Goal: Task Accomplishment & Management: Use online tool/utility

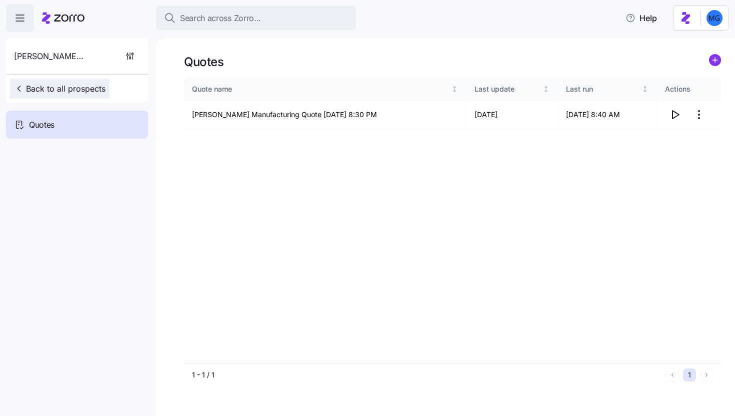
click at [59, 89] on span "Back to all prospects" at bounding box center [60, 89] width 92 height 12
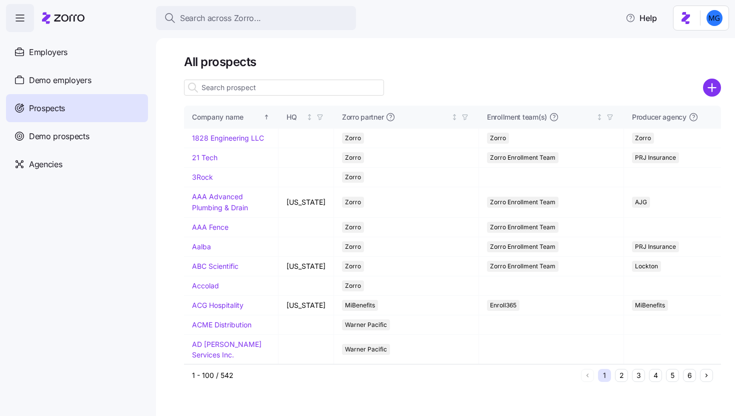
click at [341, 84] on input at bounding box center [284, 88] width 200 height 16
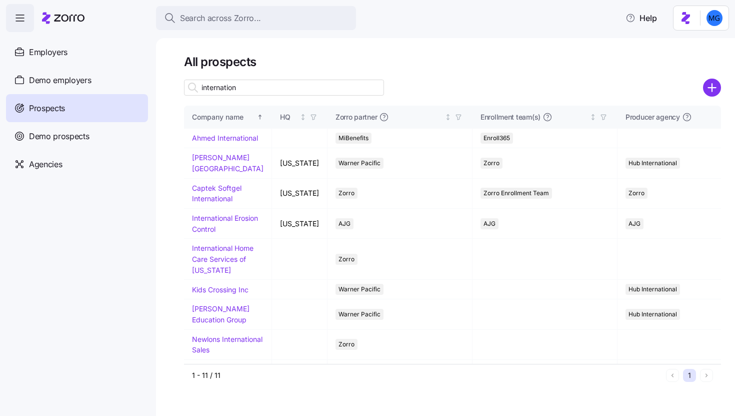
click at [275, 88] on input "internation" at bounding box center [284, 88] width 200 height 16
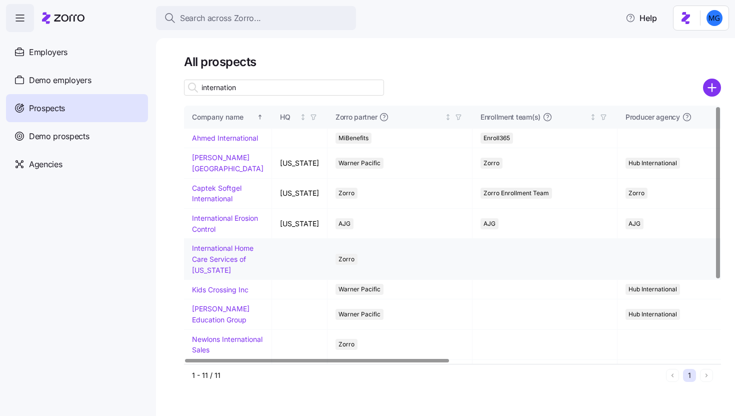
type input "internation"
click at [219, 274] on link "International Home Care Services of [US_STATE]" at bounding box center [223, 259] width 62 height 30
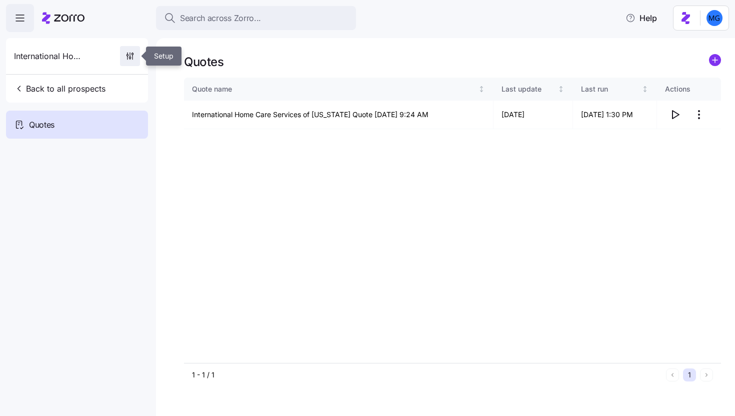
click at [125, 51] on span "button" at bounding box center [130, 56] width 19 height 19
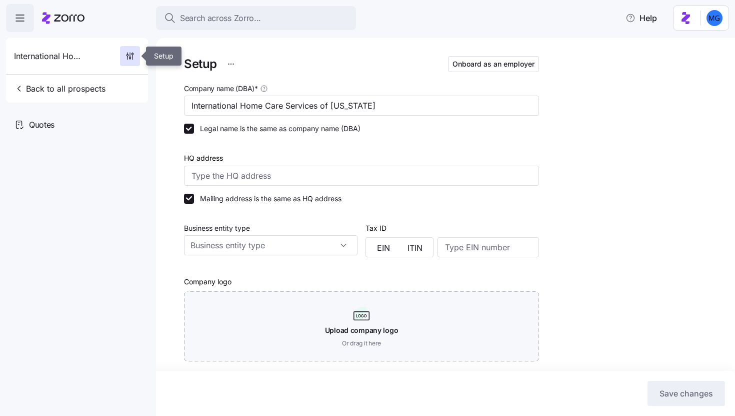
type input "Zorro"
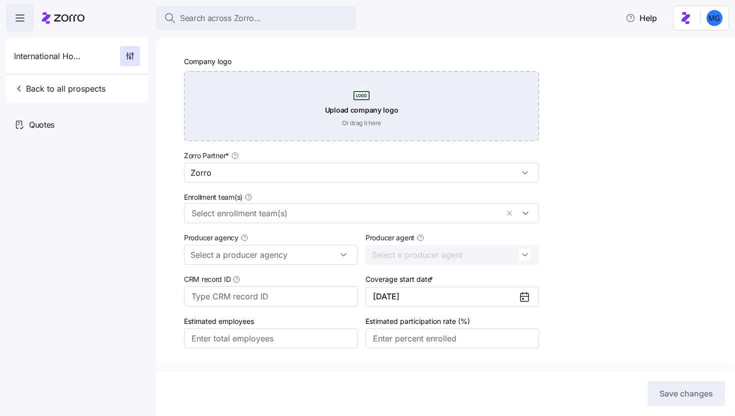
scroll to position [254, 0]
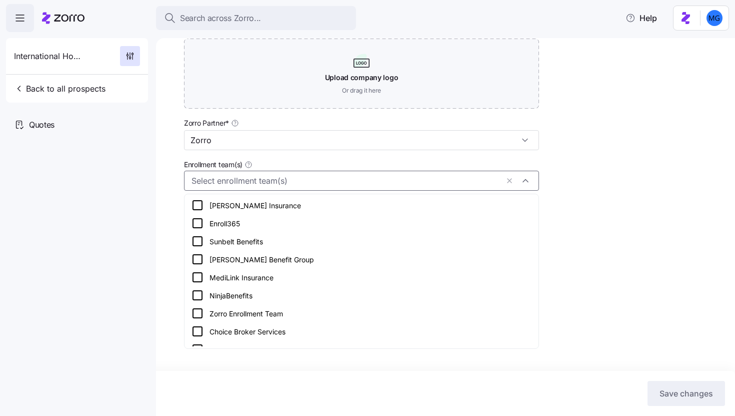
click at [314, 177] on input "Enrollment team(s)" at bounding box center [345, 180] width 307 height 13
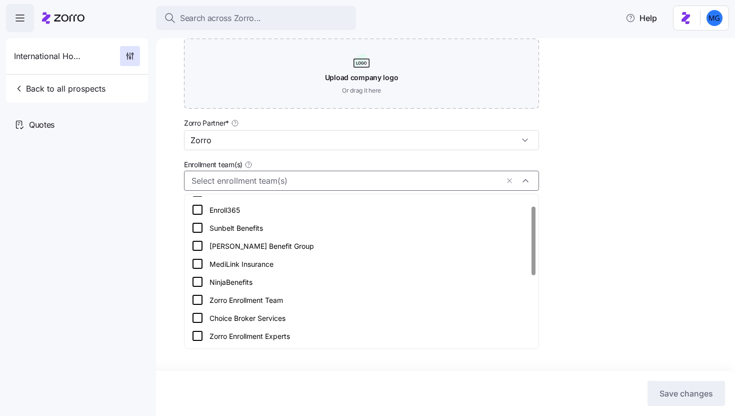
scroll to position [21, 0]
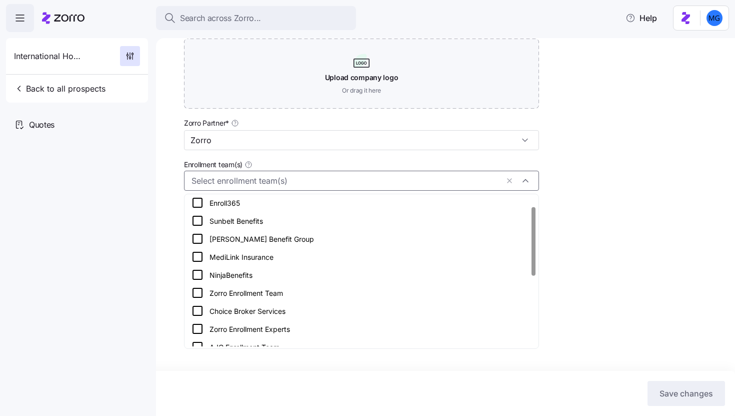
click at [300, 291] on div "Zorro Enrollment Team" at bounding box center [362, 293] width 340 height 12
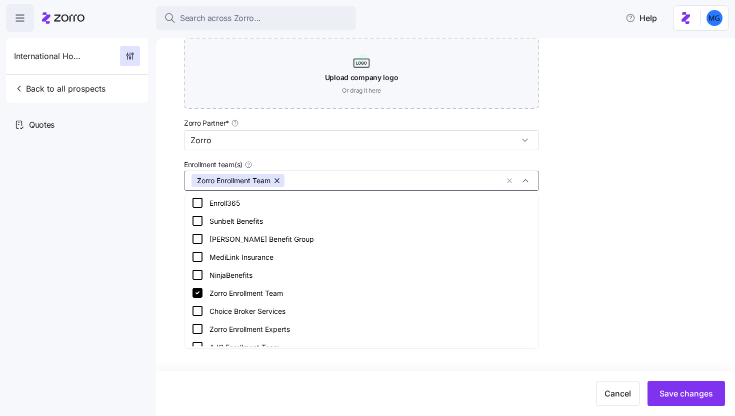
click at [629, 245] on div "Setup Onboard as an employer Company name (DBA) * International Home Care Servi…" at bounding box center [452, 82] width 537 height 562
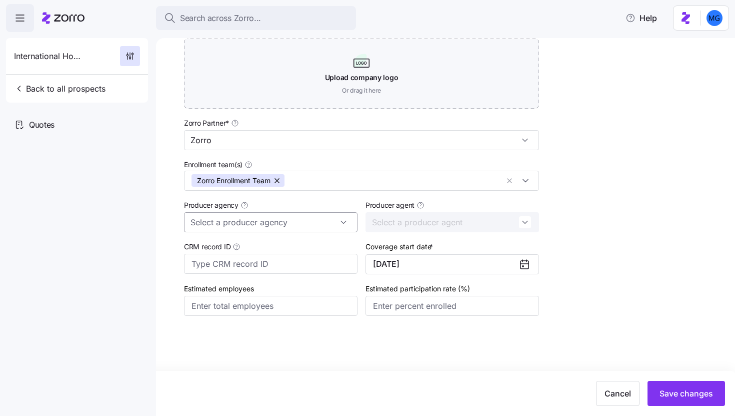
click at [324, 217] on input "Producer agency" at bounding box center [271, 222] width 174 height 20
click at [260, 247] on div "BSB Consultants" at bounding box center [271, 248] width 166 height 19
type input "BSB Consultants"
click at [517, 221] on input "Producer agent" at bounding box center [453, 222] width 174 height 20
click at [593, 226] on div "Setup Onboard as an employer Company name (DBA) * International Home Care Servi…" at bounding box center [452, 82] width 537 height 562
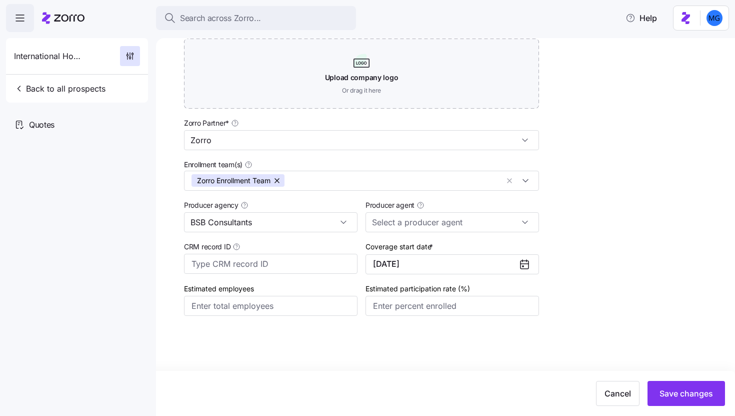
click at [519, 262] on icon at bounding box center [525, 264] width 12 height 12
click at [482, 268] on button "11/01/2025" at bounding box center [453, 264] width 174 height 20
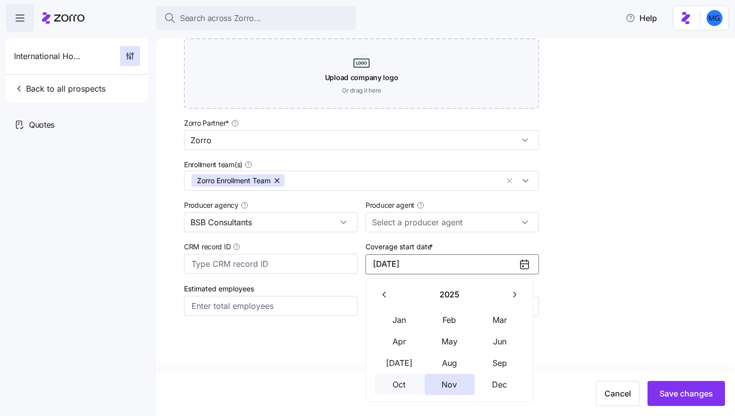
click at [402, 383] on button "Oct" at bounding box center [400, 384] width 50 height 21
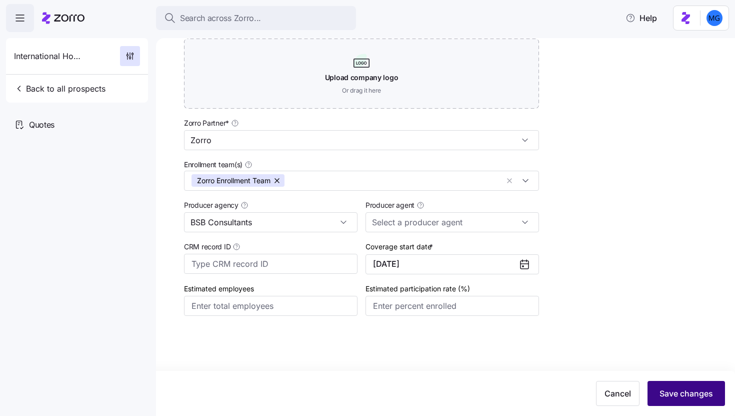
click at [677, 391] on span "Save changes" at bounding box center [687, 393] width 54 height 12
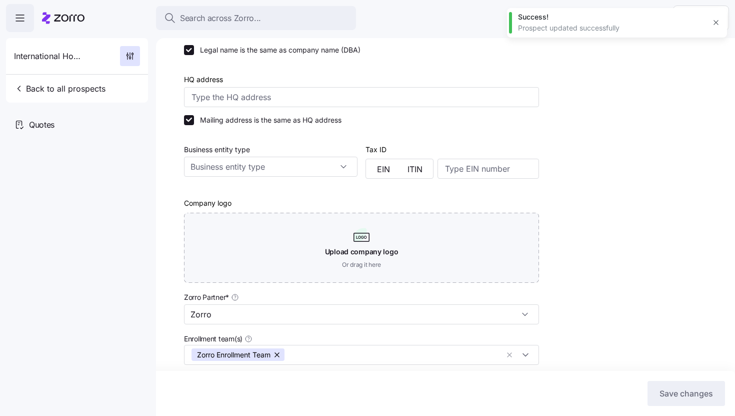
scroll to position [0, 0]
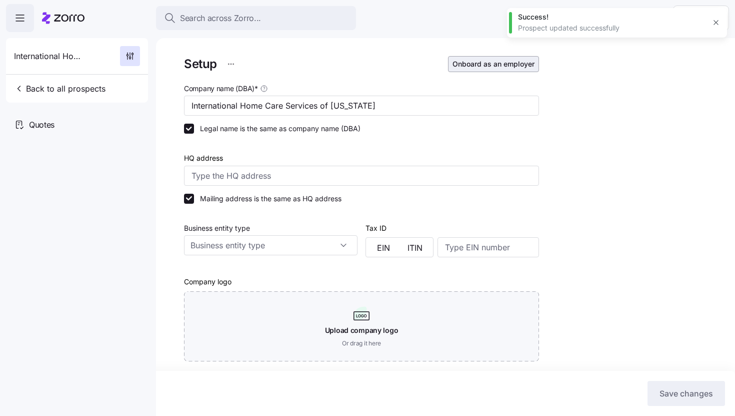
click at [511, 69] on button "Onboard as an employer" at bounding box center [493, 64] width 91 height 16
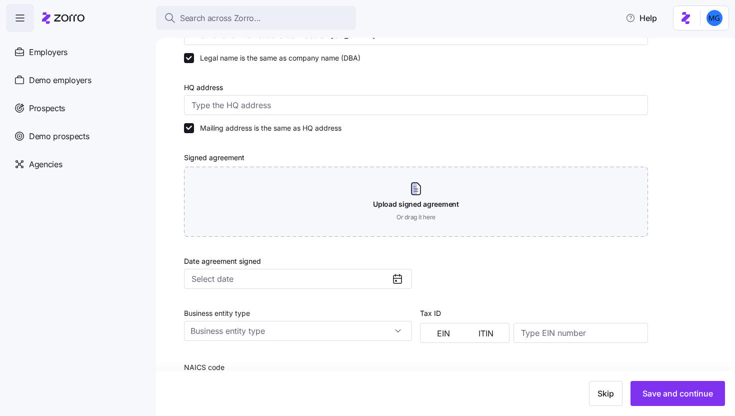
scroll to position [237, 0]
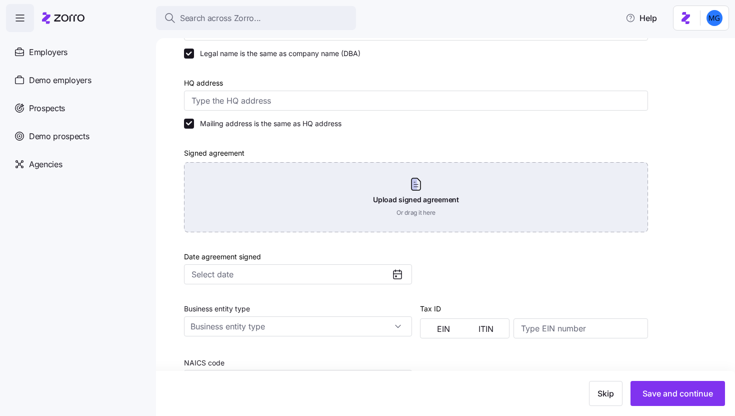
click at [418, 214] on div "Upload signed agreement Or drag it here" at bounding box center [416, 197] width 464 height 70
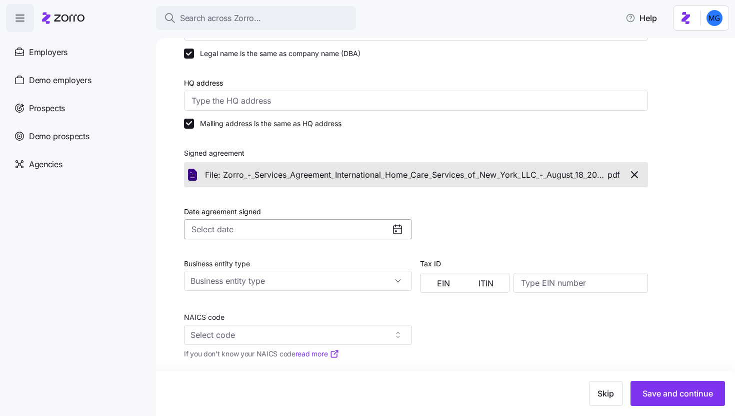
click at [291, 230] on input "Date agreement signed" at bounding box center [298, 229] width 228 height 20
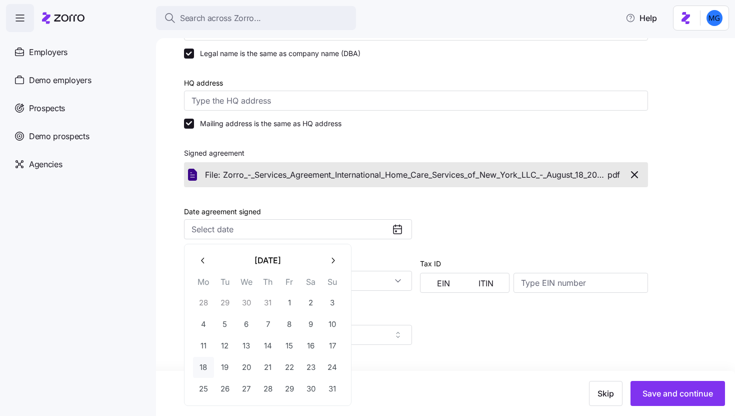
click at [206, 365] on button "18" at bounding box center [203, 367] width 21 height 21
type input "August 18, 2025"
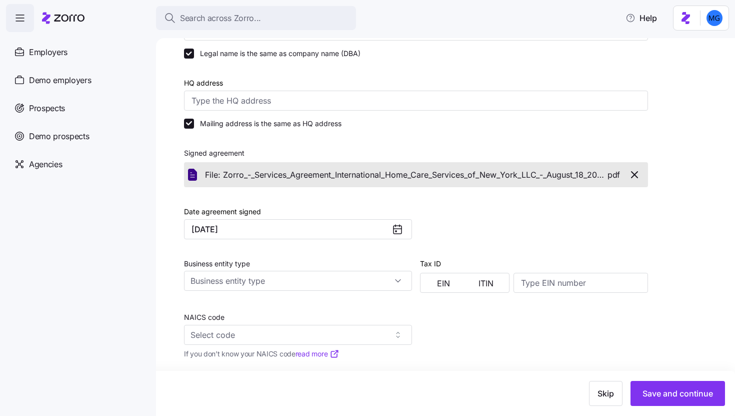
click at [524, 225] on div at bounding box center [534, 217] width 236 height 52
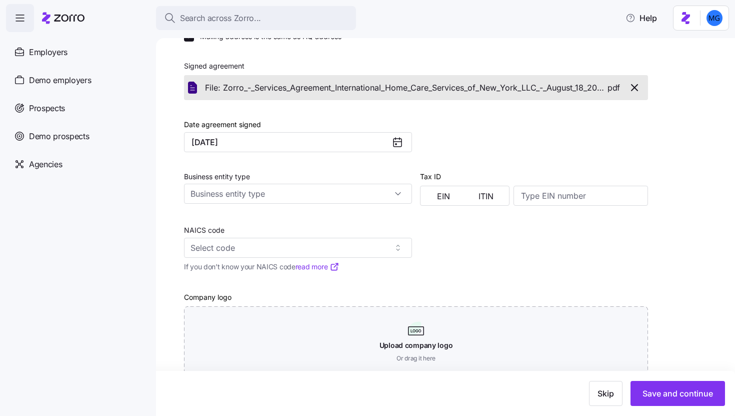
scroll to position [348, 0]
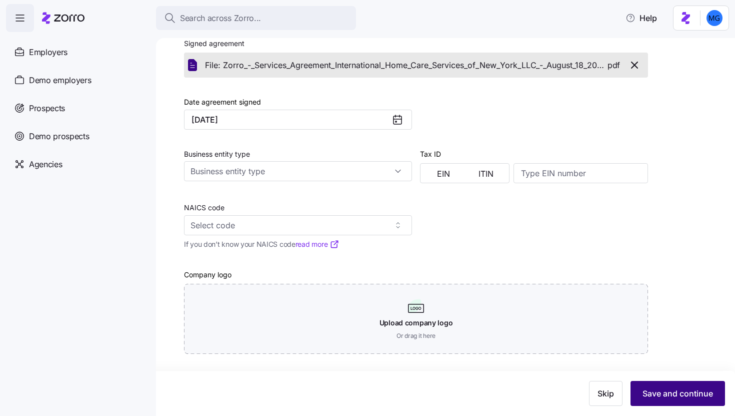
click at [660, 398] on span "Save and continue" at bounding box center [678, 393] width 71 height 12
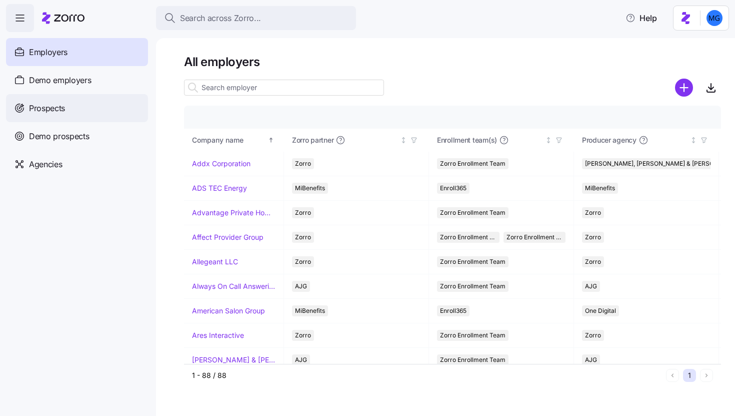
click at [84, 103] on div "Prospects" at bounding box center [77, 108] width 142 height 28
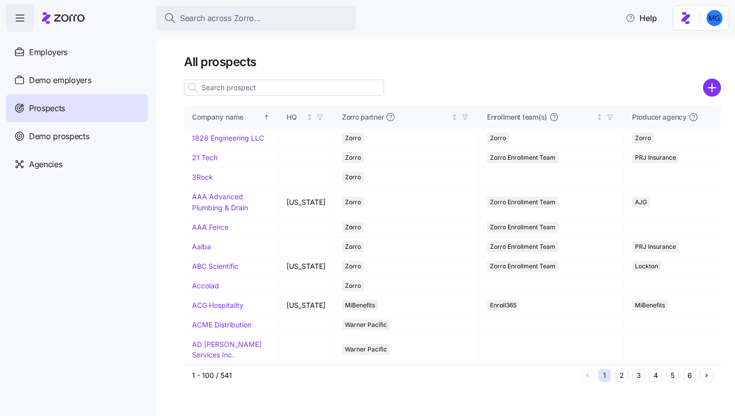
click at [265, 86] on input at bounding box center [284, 88] width 200 height 16
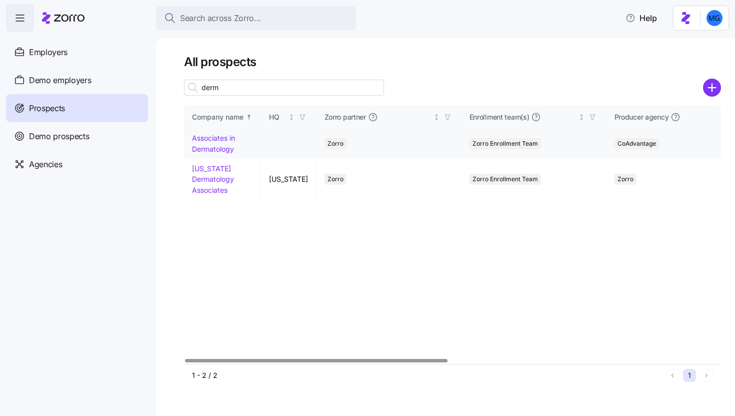
type input "derm"
click at [222, 149] on link "Associates in Dermatology" at bounding box center [213, 144] width 43 height 20
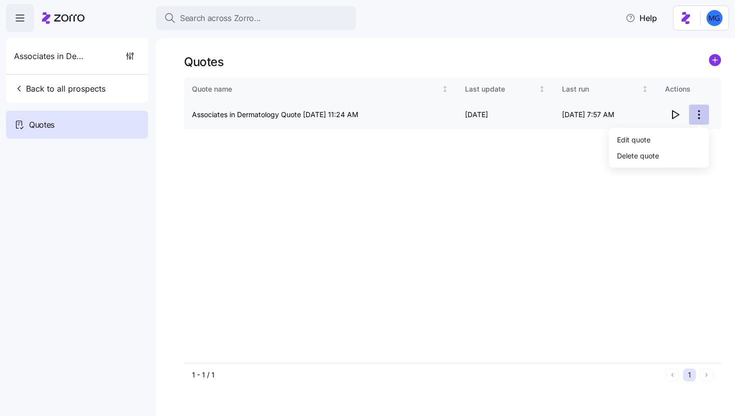
click at [697, 116] on html "Search across Zorro... Help Associates in Dermatology Back to all prospects Quo…" at bounding box center [367, 205] width 735 height 410
click at [675, 136] on div "Edit quote" at bounding box center [659, 139] width 92 height 16
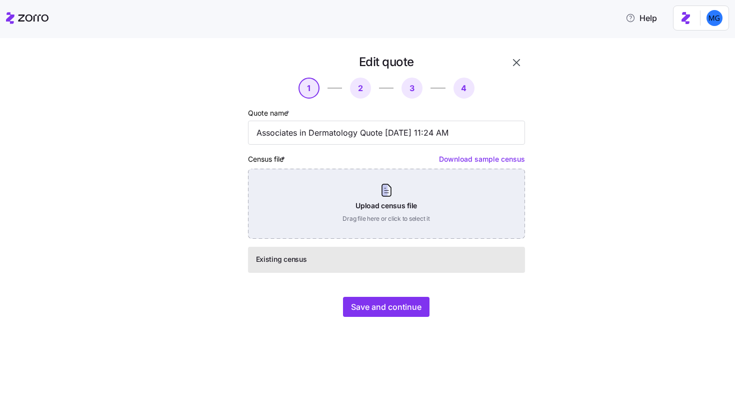
click at [431, 203] on div "Upload census file Drag file here or click to select it" at bounding box center [386, 204] width 277 height 70
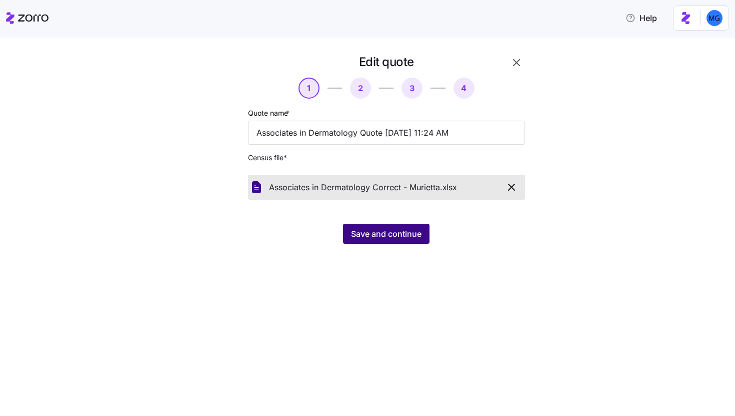
click at [382, 237] on span "Save and continue" at bounding box center [386, 234] width 71 height 12
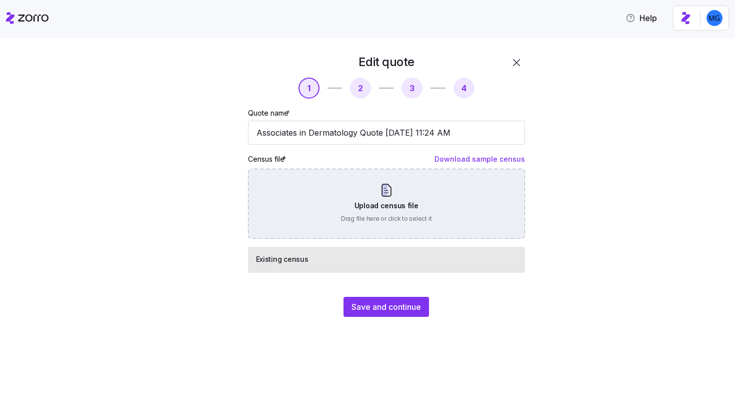
click at [381, 178] on div "Upload census file Drag file here or click to select it" at bounding box center [386, 204] width 277 height 70
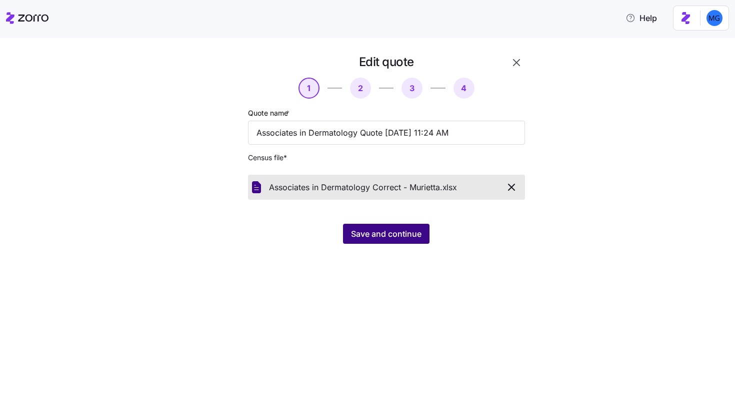
click at [392, 242] on button "Save and continue" at bounding box center [386, 234] width 87 height 20
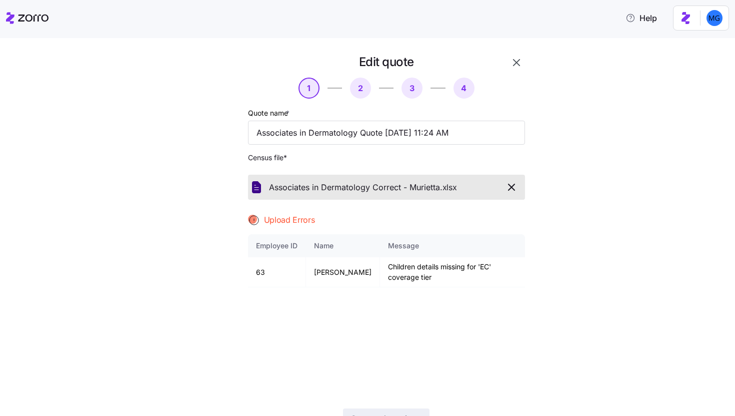
click at [517, 57] on icon "button" at bounding box center [517, 63] width 12 height 12
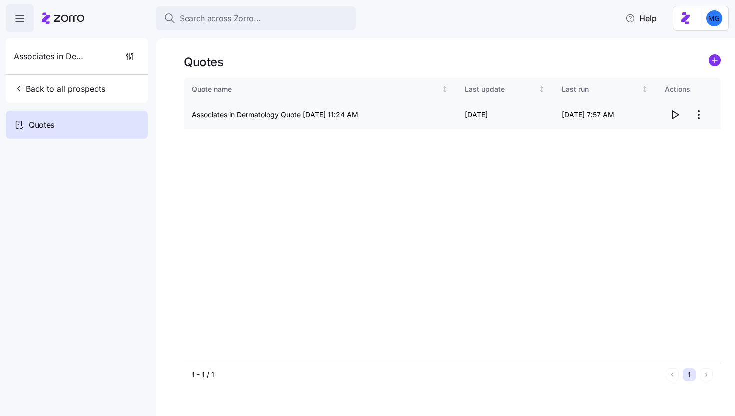
click at [701, 116] on html "Search across Zorro... Help Associates in Dermatology Back to all prospects Quo…" at bounding box center [367, 205] width 735 height 410
click at [672, 142] on div "Edit quote" at bounding box center [659, 139] width 92 height 16
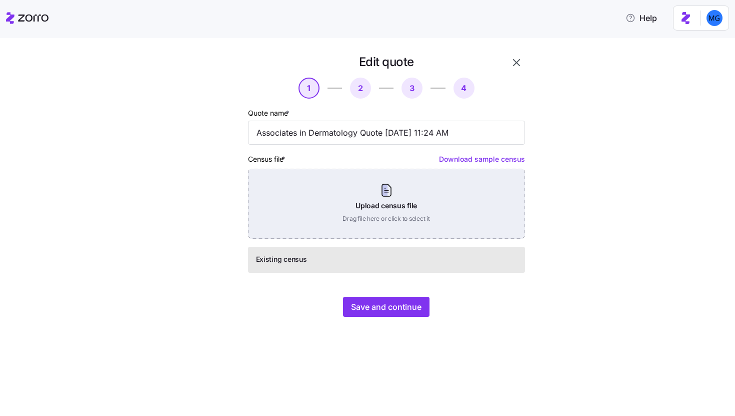
click at [419, 200] on div "Upload census file Drag file here or click to select it" at bounding box center [386, 204] width 277 height 70
click at [407, 182] on div "Upload census file Drag file here or click to select it" at bounding box center [386, 204] width 277 height 70
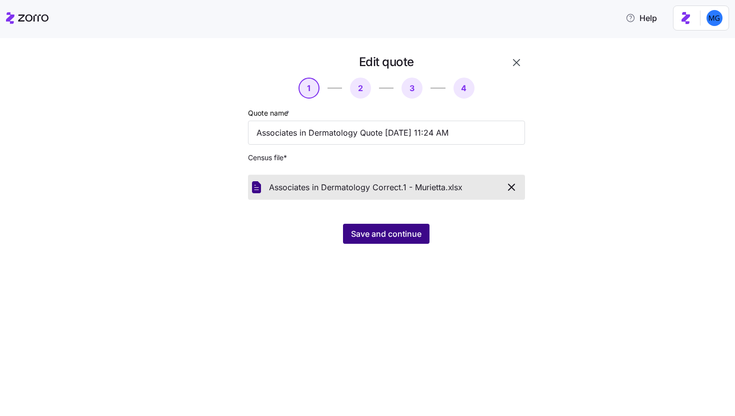
click at [406, 234] on span "Save and continue" at bounding box center [386, 234] width 71 height 12
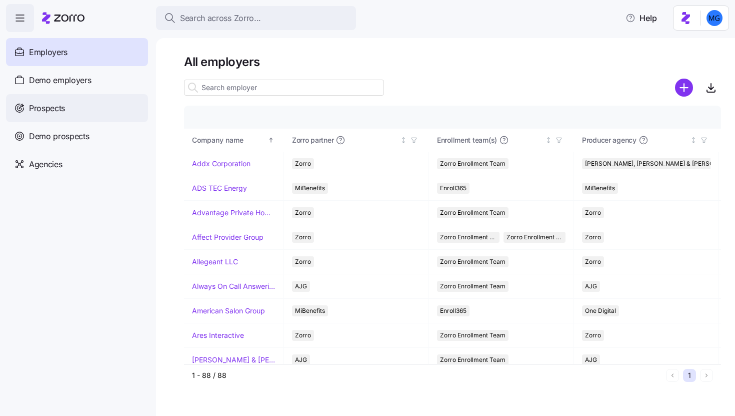
click at [103, 114] on div "Prospects" at bounding box center [77, 108] width 142 height 28
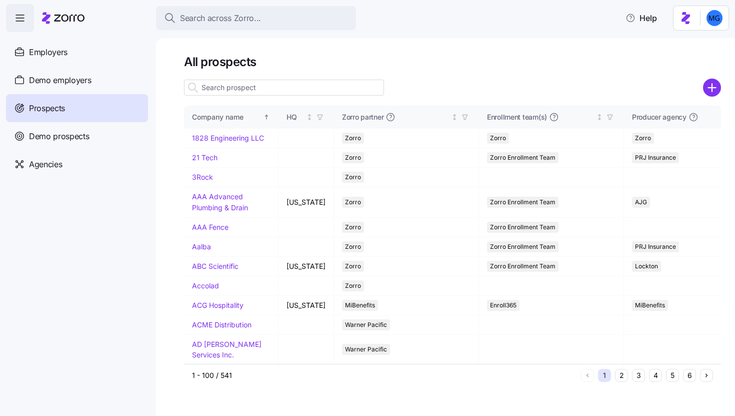
click at [309, 92] on input at bounding box center [284, 88] width 200 height 16
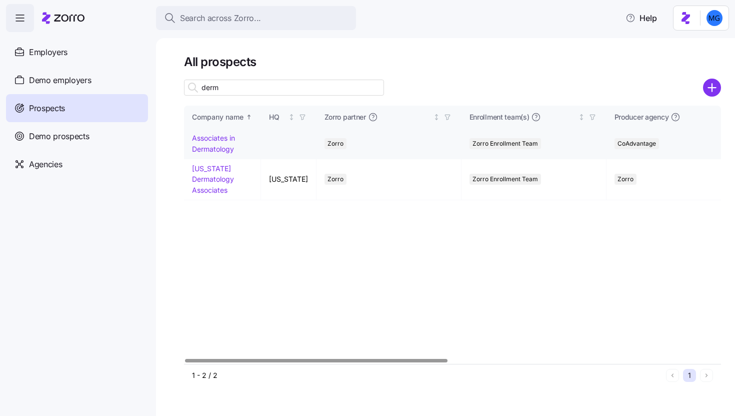
type input "derm"
click at [212, 153] on link "Associates in Dermatology" at bounding box center [213, 144] width 43 height 20
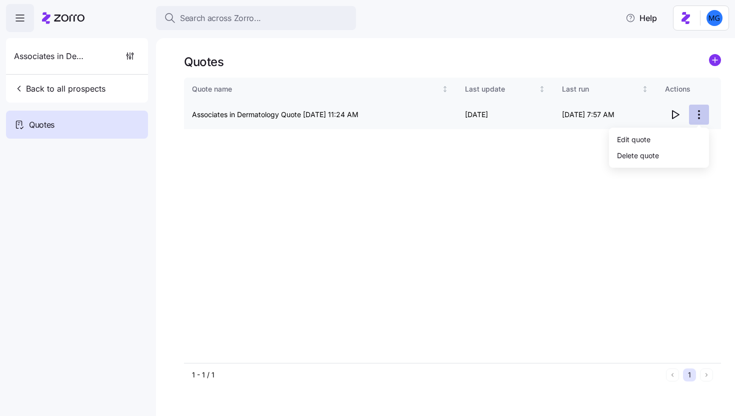
click at [699, 116] on html "Search across Zorro... Help Associates in Dermatology Back to all prospects Quo…" at bounding box center [367, 205] width 735 height 410
click at [665, 148] on div "Delete quote" at bounding box center [659, 155] width 92 height 16
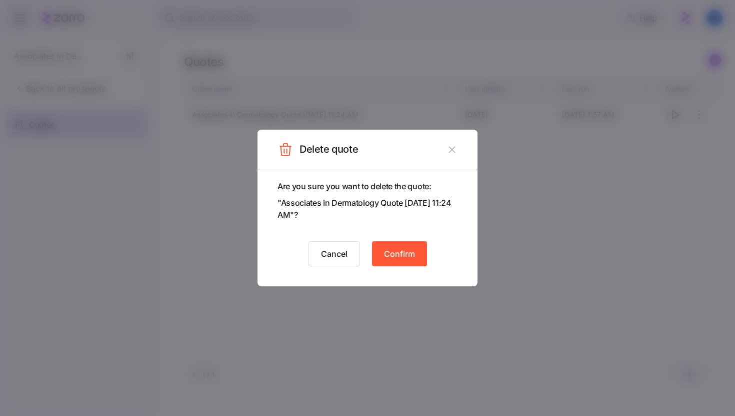
click at [457, 147] on icon "button" at bounding box center [452, 149] width 11 height 11
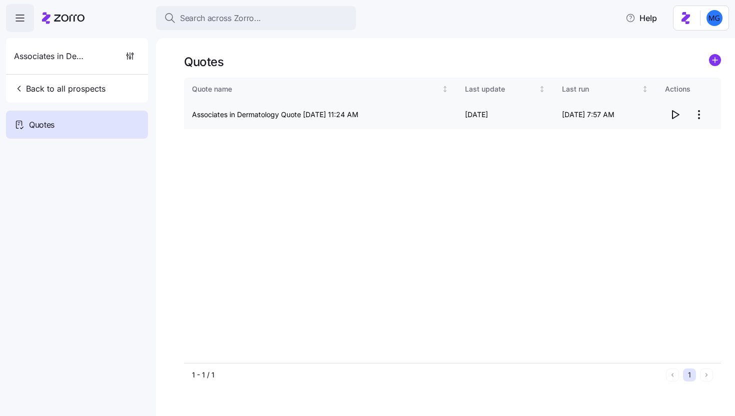
click at [693, 114] on html "Search across Zorro... Help Associates in Dermatology Back to all prospects Quo…" at bounding box center [367, 205] width 735 height 410
click at [660, 135] on div "Edit quote" at bounding box center [659, 139] width 92 height 16
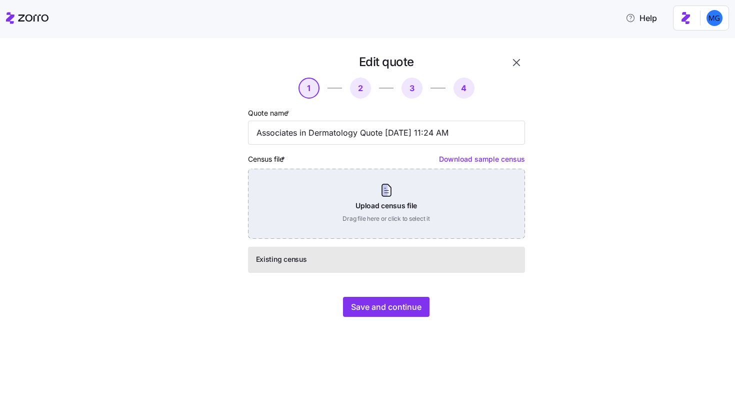
click at [361, 198] on div "Upload census file Drag file here or click to select it" at bounding box center [386, 204] width 277 height 70
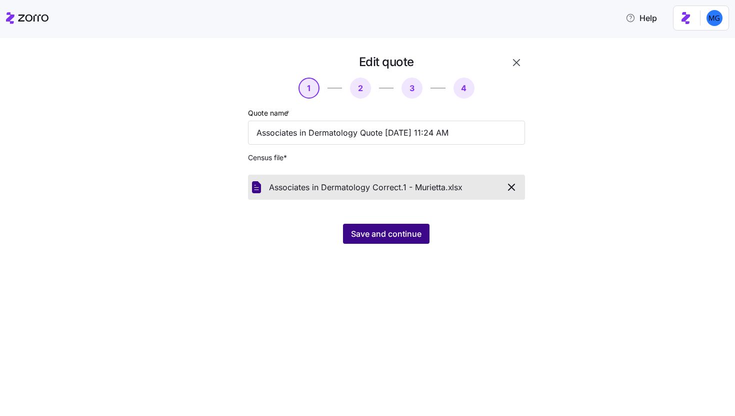
click at [375, 238] on span "Save and continue" at bounding box center [386, 234] width 71 height 12
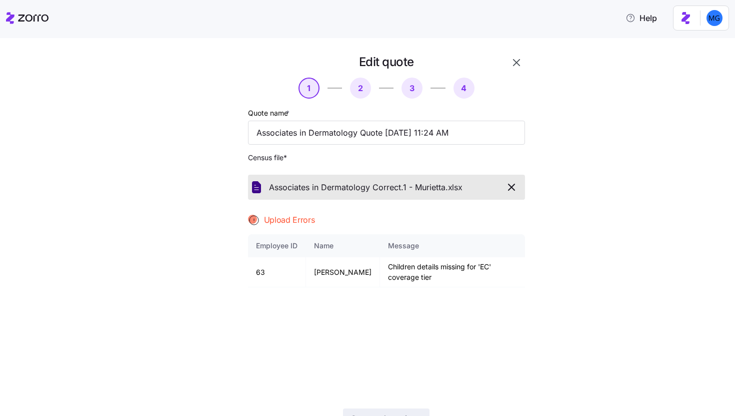
click at [509, 183] on icon "button" at bounding box center [512, 187] width 12 height 12
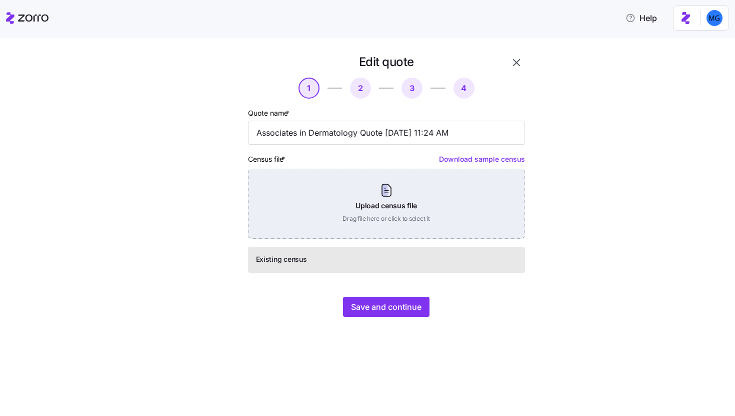
click at [430, 211] on div "Upload census file Drag file here or click to select it" at bounding box center [386, 204] width 277 height 70
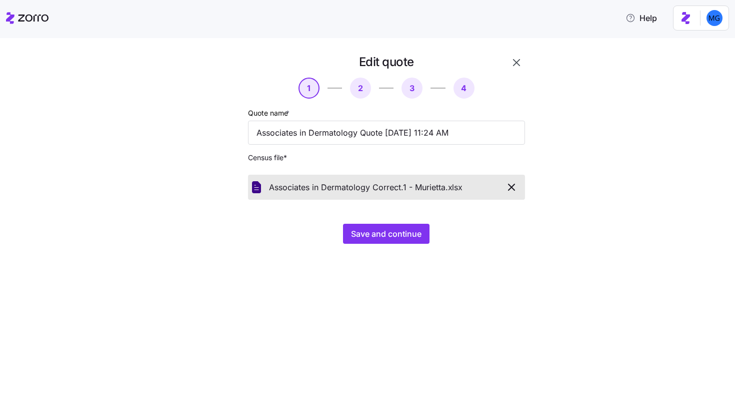
click at [387, 246] on div "Edit quote 1 2 3 4 Quote name * Associates in Dermatology Quote 08/15/2025 11:2…" at bounding box center [375, 155] width 350 height 202
click at [388, 238] on span "Save and continue" at bounding box center [386, 234] width 71 height 12
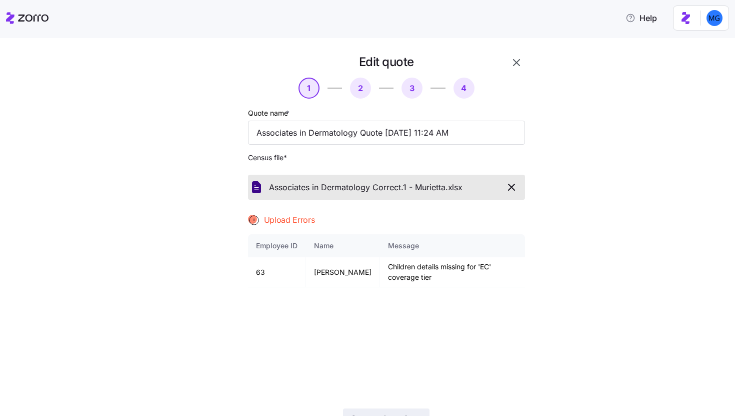
click at [508, 190] on icon "button" at bounding box center [512, 187] width 12 height 12
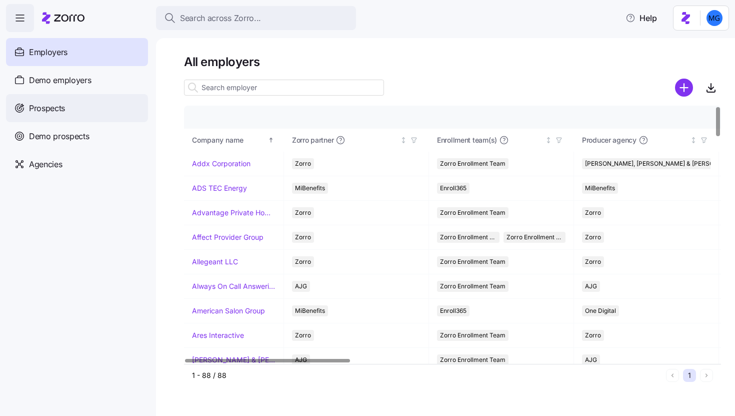
click at [111, 109] on div "Prospects" at bounding box center [77, 108] width 142 height 28
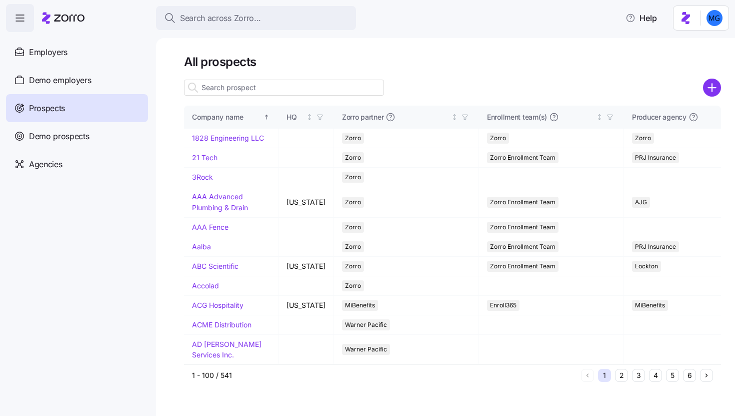
click at [281, 89] on input at bounding box center [284, 88] width 200 height 16
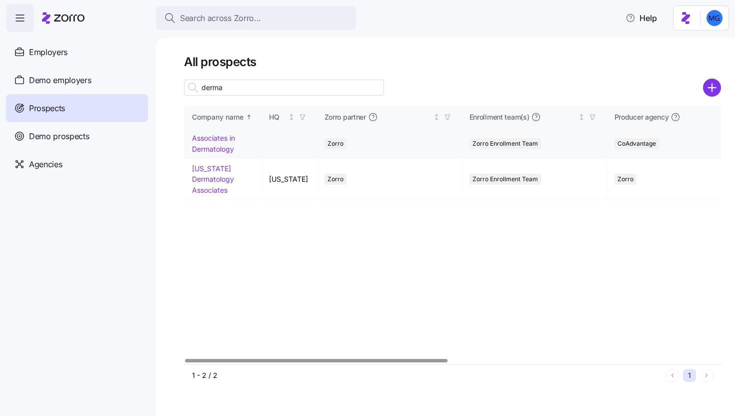
type input "derma"
click at [221, 149] on link "Associates in Dermatology" at bounding box center [213, 144] width 43 height 20
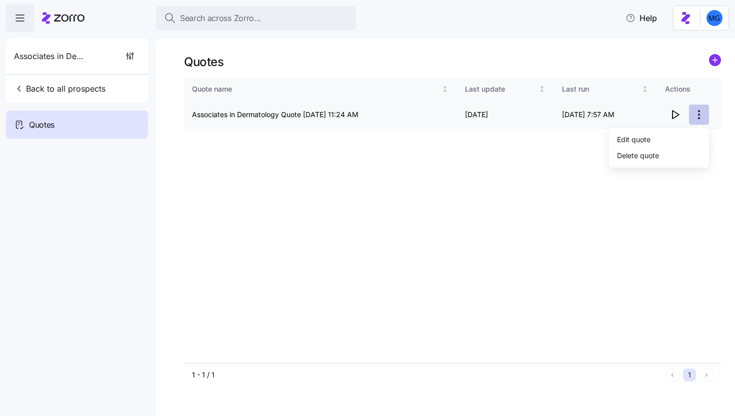
click at [699, 120] on html "Search across Zorro... Help Associates in Dermatology Back to all prospects Quo…" at bounding box center [367, 205] width 735 height 410
click at [666, 145] on div "Edit quote" at bounding box center [659, 139] width 92 height 16
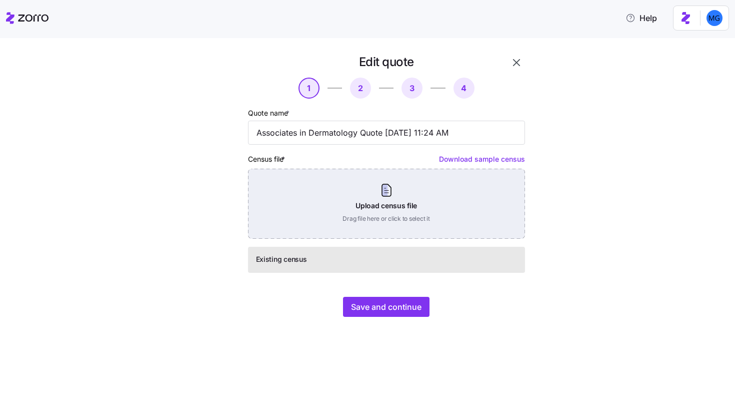
click at [384, 210] on div "Upload census file Drag file here or click to select it" at bounding box center [386, 204] width 277 height 70
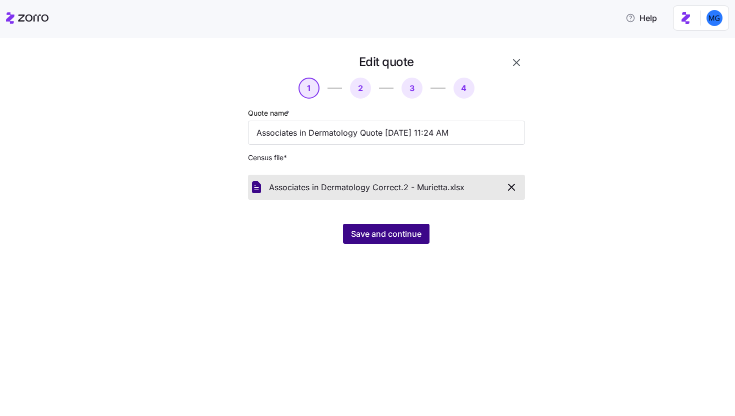
click at [376, 239] on span "Save and continue" at bounding box center [386, 234] width 71 height 12
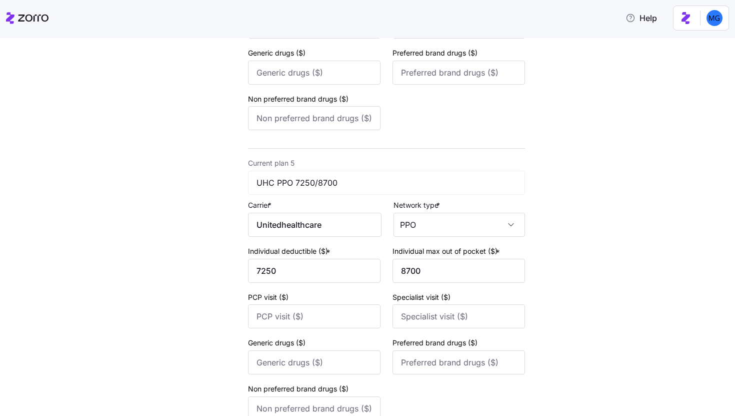
scroll to position [1240, 0]
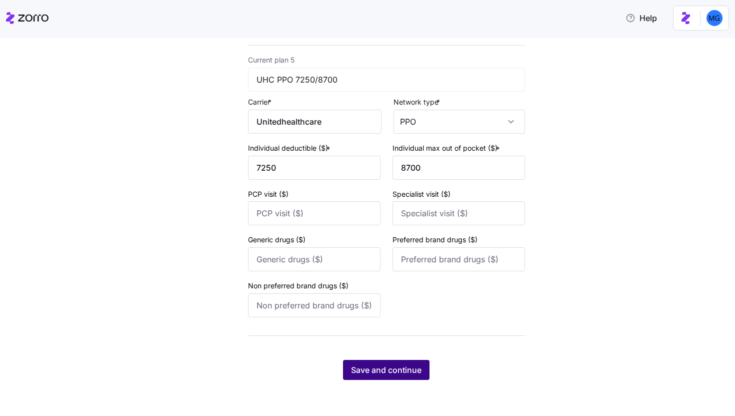
click at [417, 372] on span "Save and continue" at bounding box center [386, 370] width 71 height 12
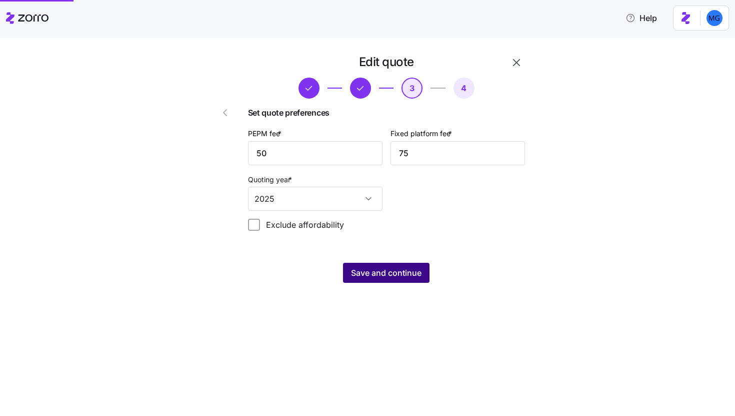
scroll to position [0, 0]
click at [404, 273] on span "Save and continue" at bounding box center [386, 273] width 71 height 12
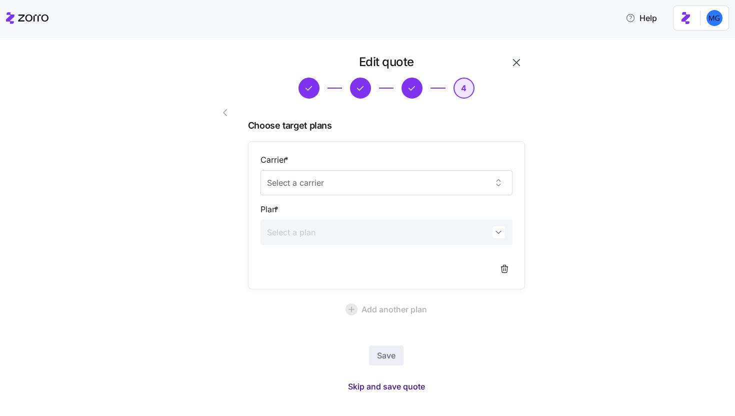
click at [399, 386] on span "Skip and save quote" at bounding box center [386, 386] width 77 height 12
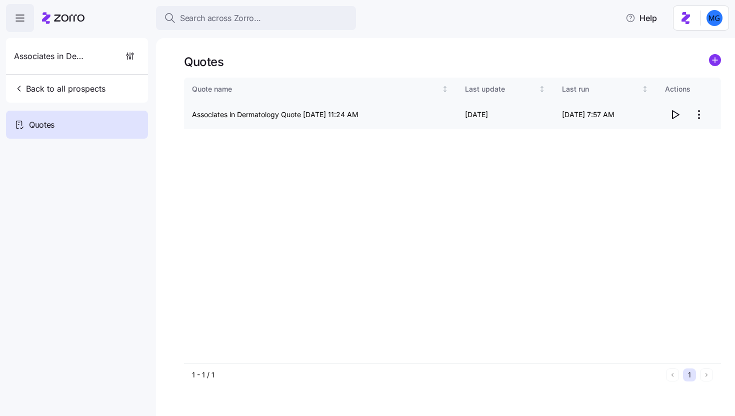
click at [677, 113] on icon "button" at bounding box center [676, 115] width 7 height 8
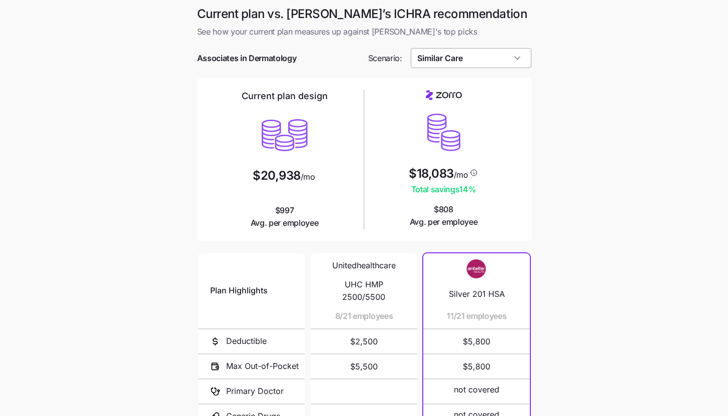
click at [521, 60] on input "Similar Care" at bounding box center [471, 58] width 121 height 20
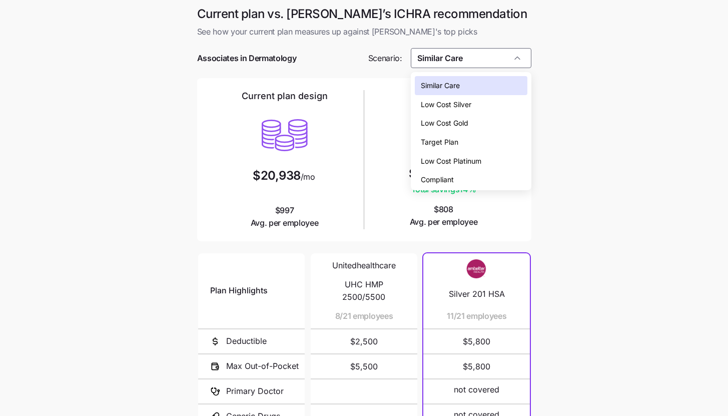
click at [508, 107] on div "Low Cost Silver" at bounding box center [471, 104] width 113 height 19
type input "Low Cost Silver"
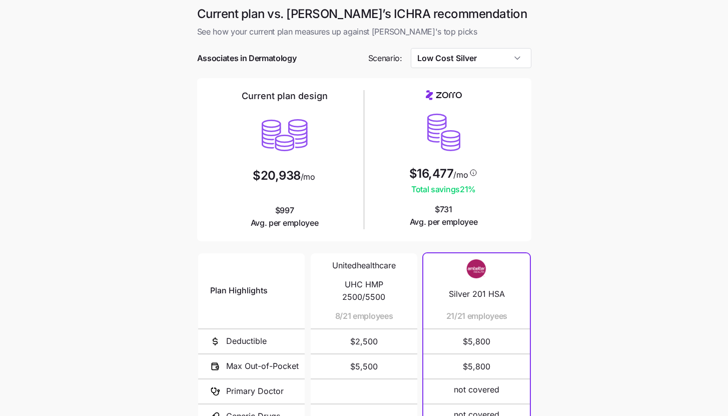
scroll to position [130, 0]
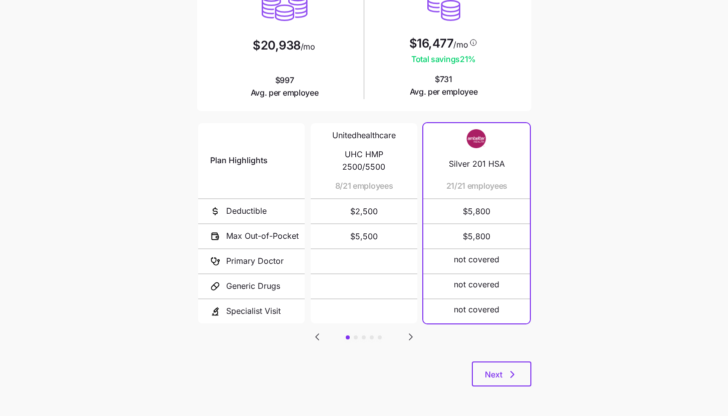
click at [485, 386] on div "Current plan vs. [PERSON_NAME]’s ICHRA recommendation See how your current plan…" at bounding box center [364, 137] width 350 height 522
click at [487, 382] on button "Next" at bounding box center [502, 373] width 60 height 25
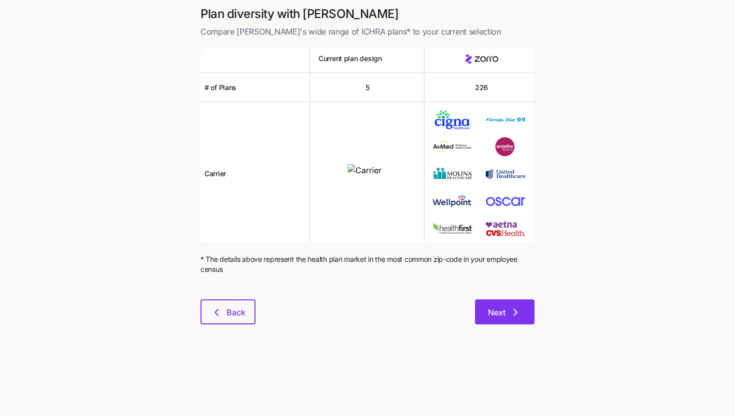
click at [522, 313] on button "Next" at bounding box center [505, 311] width 60 height 25
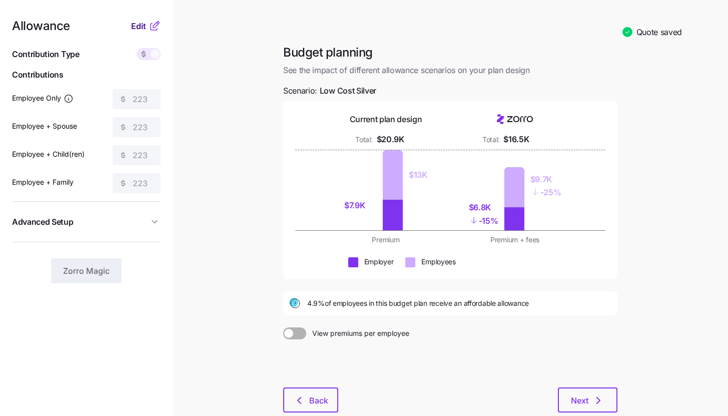
click at [148, 23] on button "Edit" at bounding box center [140, 26] width 18 height 12
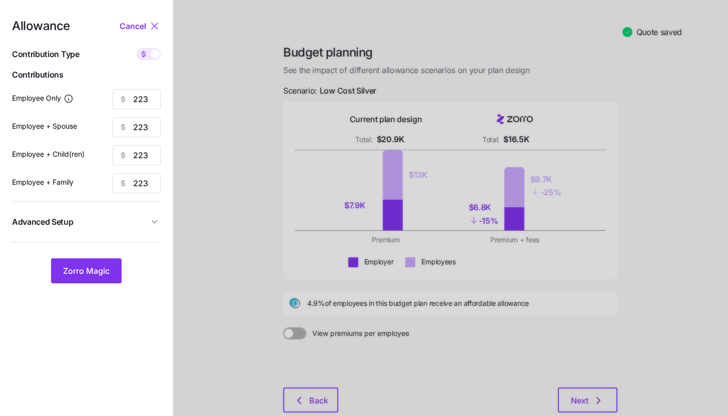
click at [154, 56] on span at bounding box center [155, 54] width 9 height 9
click at [137, 48] on input "checkbox" at bounding box center [137, 48] width 0 height 0
type input "48"
type input "24"
type input "27"
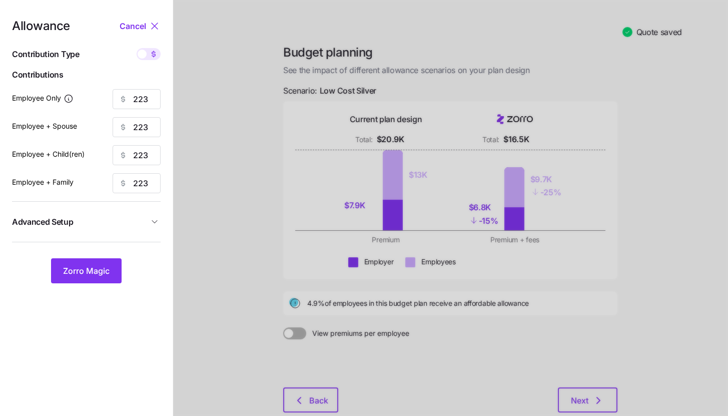
type input "17"
click at [148, 98] on input "48" at bounding box center [137, 99] width 48 height 20
click at [104, 264] on button "Zorro Magic" at bounding box center [86, 270] width 71 height 25
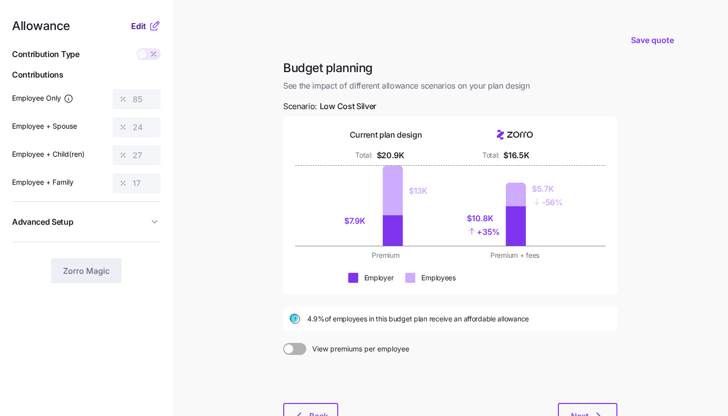
click at [142, 29] on span "Edit" at bounding box center [138, 26] width 15 height 12
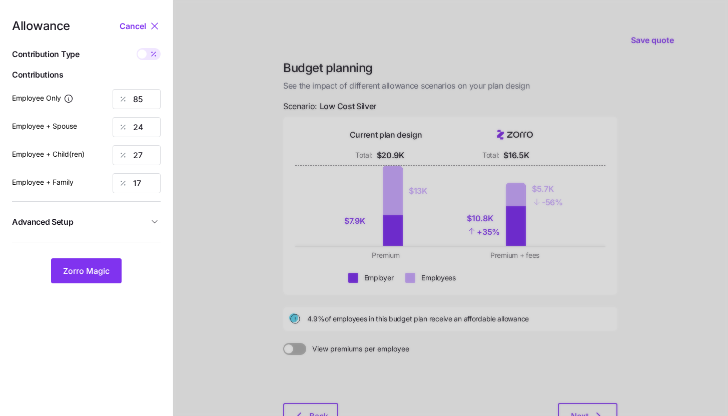
click at [149, 50] on span at bounding box center [154, 54] width 14 height 12
click at [137, 48] on input "checkbox" at bounding box center [137, 48] width 0 height 0
type input "396"
type input "223"
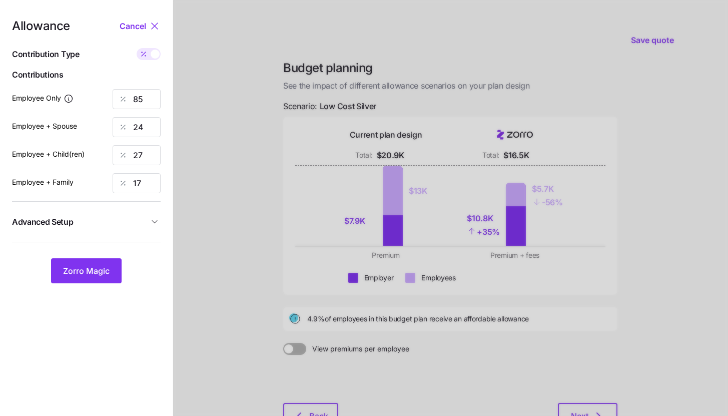
type input "223"
click at [152, 127] on input "223" at bounding box center [137, 127] width 48 height 20
type input "396"
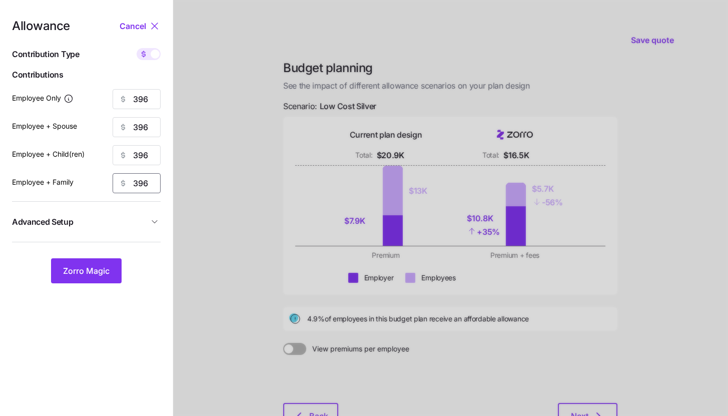
type input "396"
click at [139, 221] on span "Advanced Setup" at bounding box center [80, 222] width 137 height 13
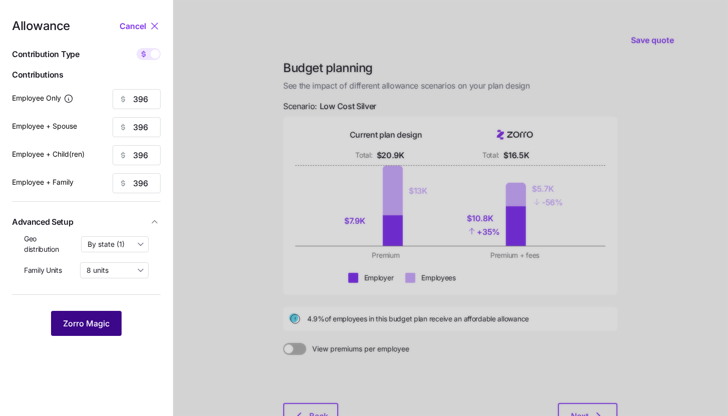
click at [112, 324] on button "Zorro Magic" at bounding box center [86, 323] width 71 height 25
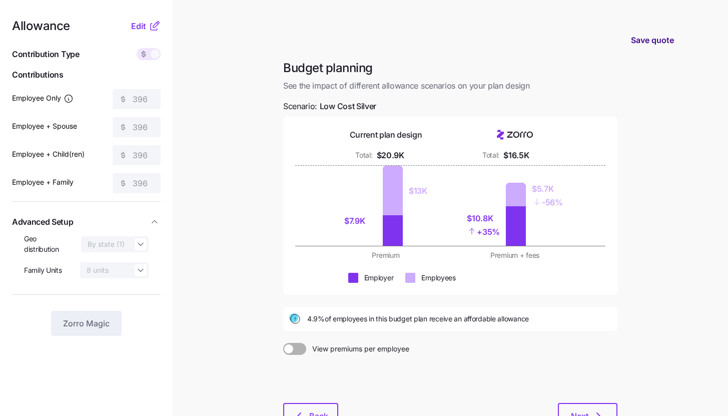
click at [654, 37] on span "Save quote" at bounding box center [652, 40] width 43 height 12
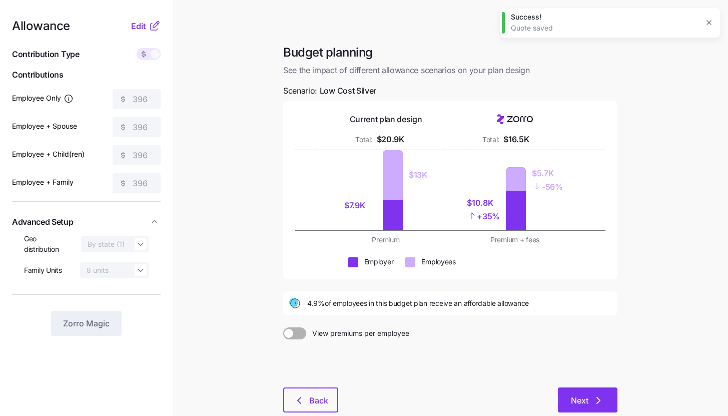
click at [593, 404] on icon "button" at bounding box center [598, 400] width 12 height 12
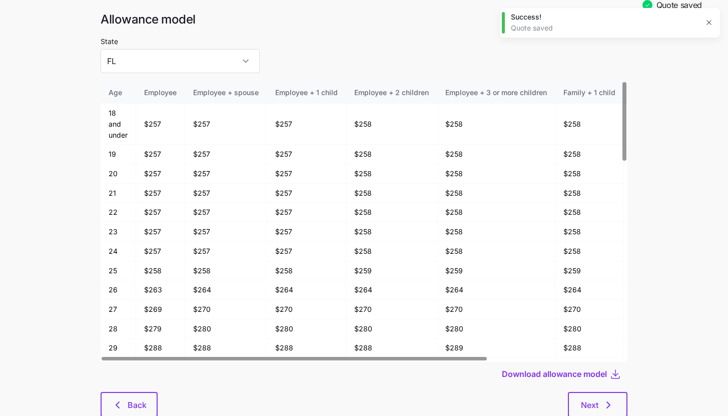
scroll to position [52, 0]
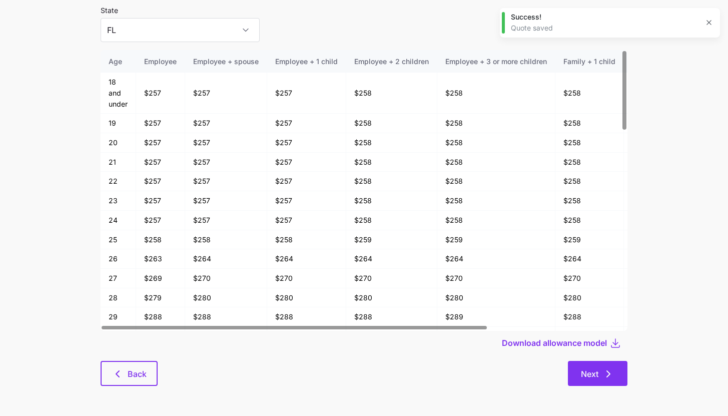
click at [602, 372] on span "Next" at bounding box center [598, 374] width 34 height 12
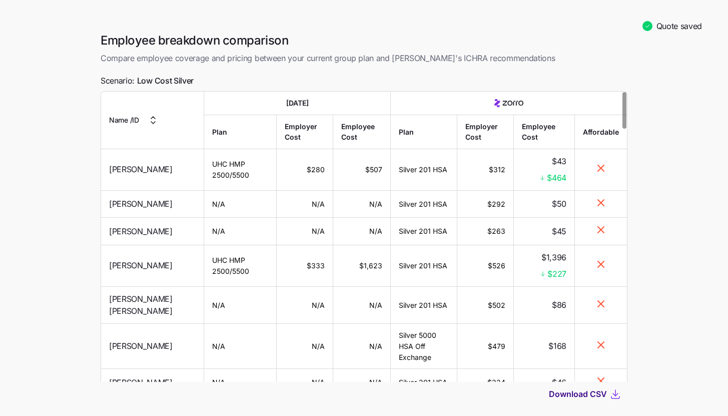
click at [598, 392] on span "Download CSV" at bounding box center [578, 394] width 58 height 12
